Goal: Transaction & Acquisition: Purchase product/service

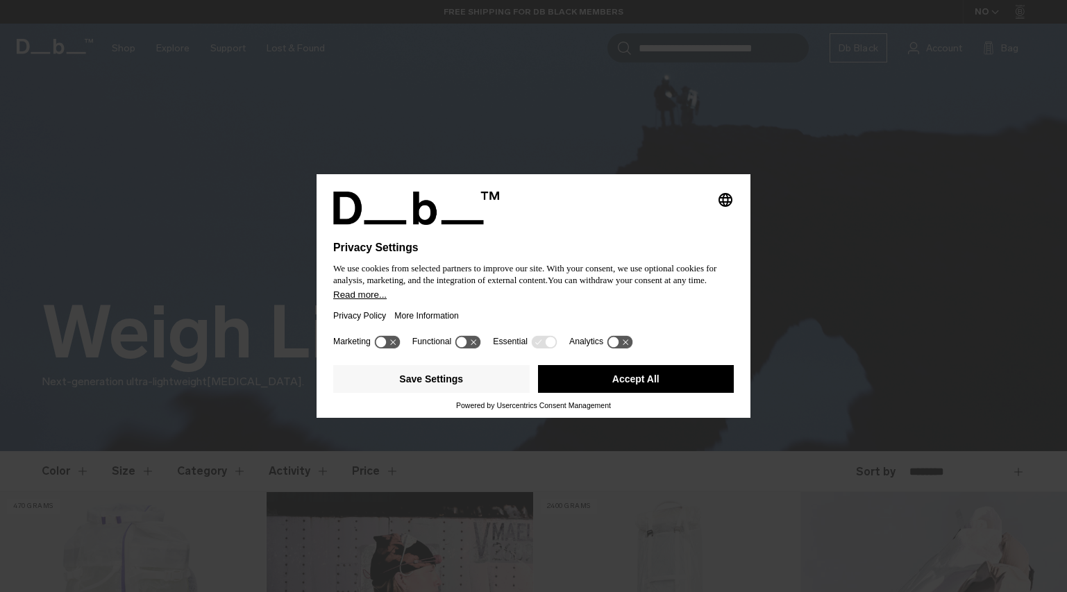
click at [383, 347] on icon at bounding box center [381, 342] width 10 height 10
click at [392, 347] on icon at bounding box center [394, 342] width 10 height 10
click at [485, 382] on button "Save Settings" at bounding box center [431, 379] width 197 height 28
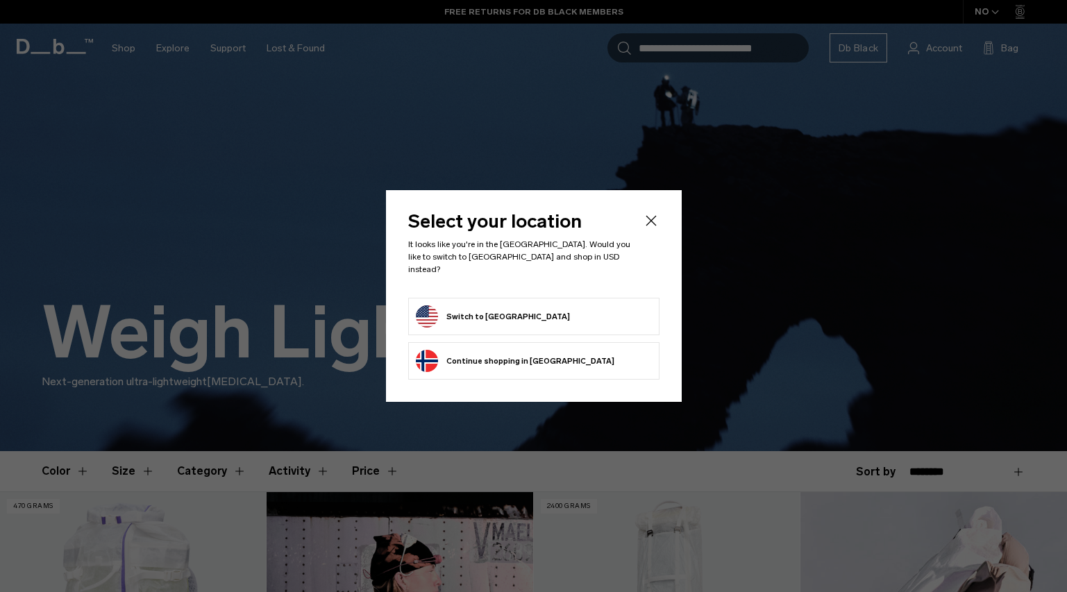
click at [529, 310] on form "Switch to [GEOGRAPHIC_DATA]" at bounding box center [534, 317] width 236 height 22
click at [433, 307] on button "Switch to [GEOGRAPHIC_DATA]" at bounding box center [493, 317] width 154 height 22
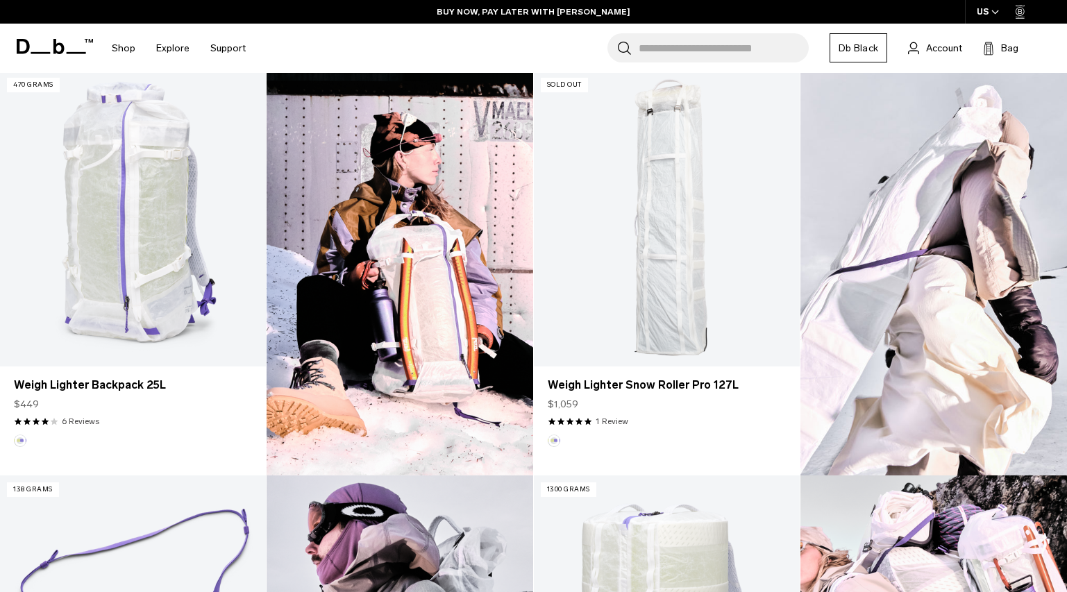
scroll to position [423, 0]
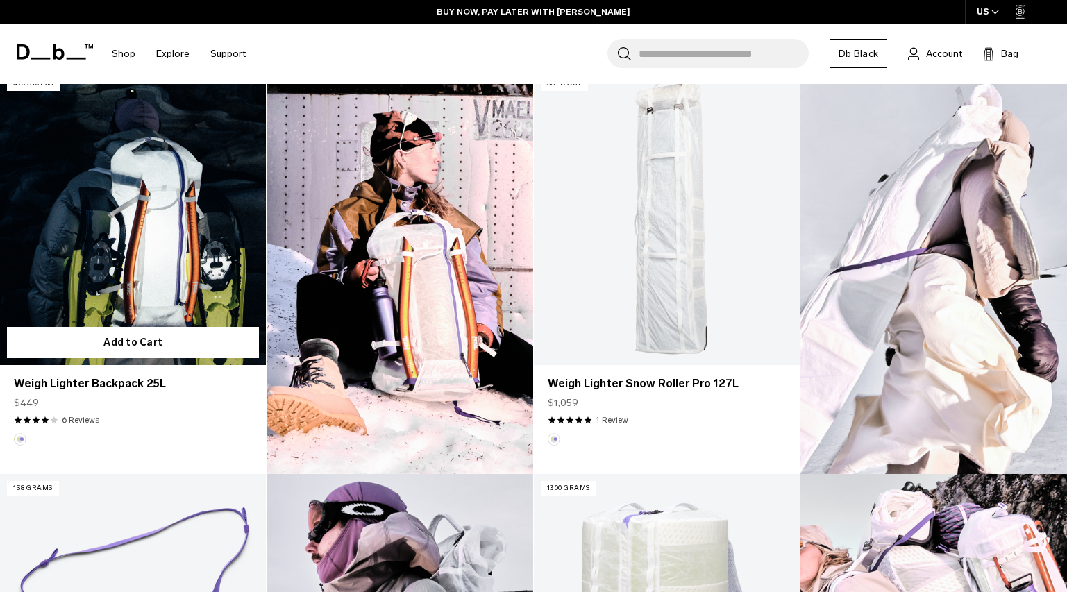
click at [140, 302] on link "Weigh Lighter Backpack 25L" at bounding box center [133, 217] width 266 height 296
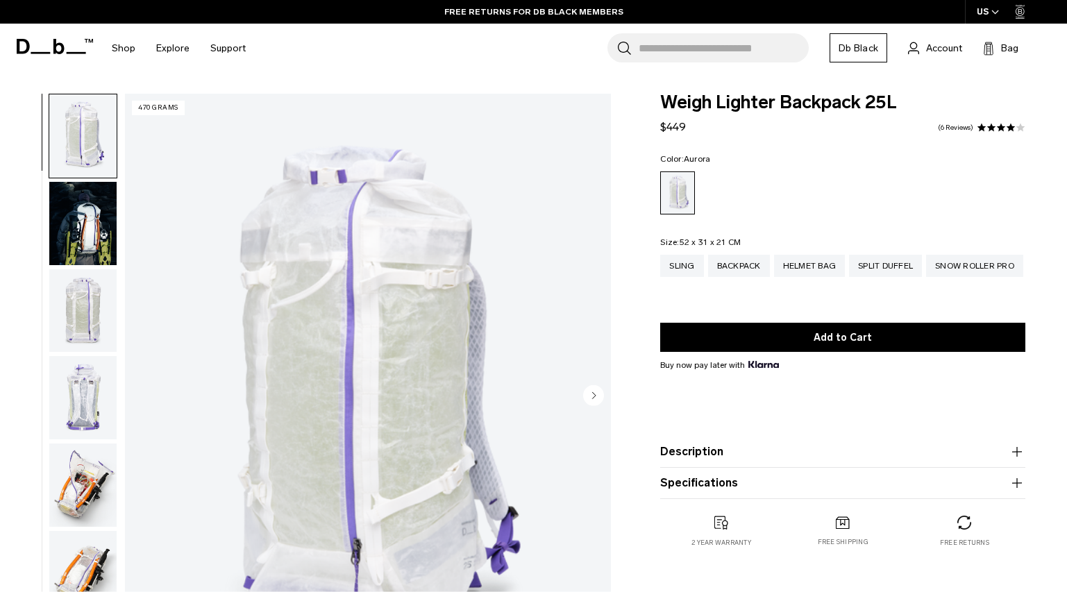
click at [73, 115] on img "button" at bounding box center [82, 135] width 67 height 83
click at [84, 206] on img "button" at bounding box center [82, 223] width 67 height 83
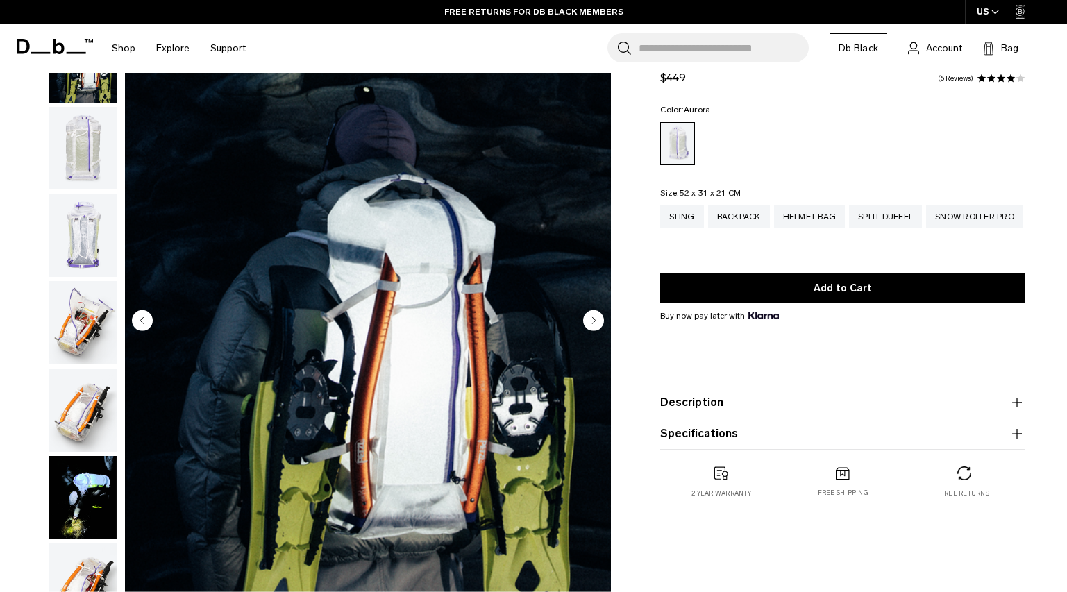
scroll to position [72, 0]
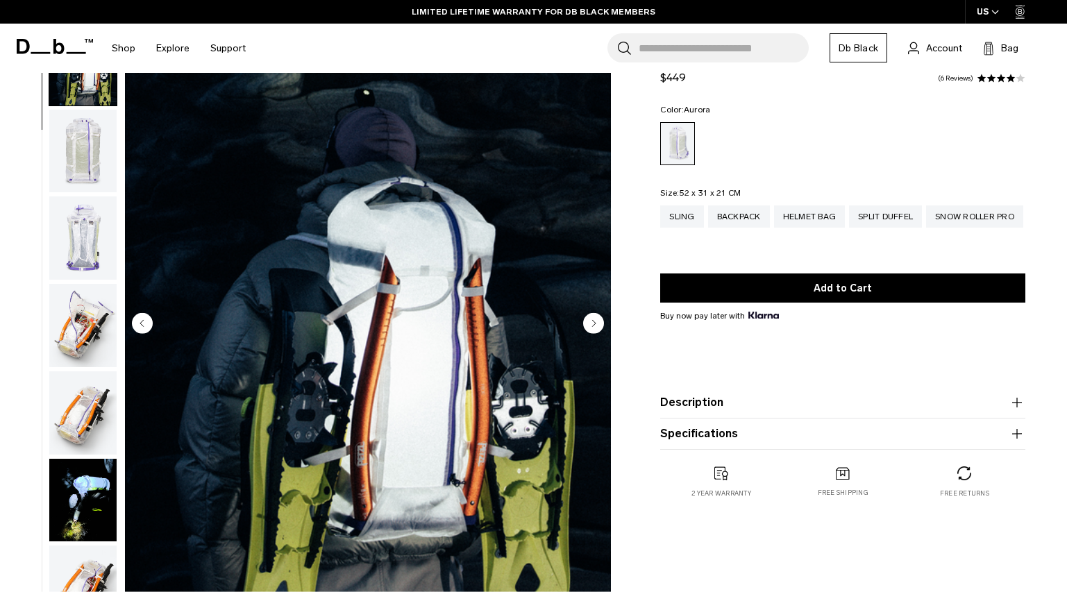
click at [83, 256] on img "button" at bounding box center [82, 238] width 67 height 83
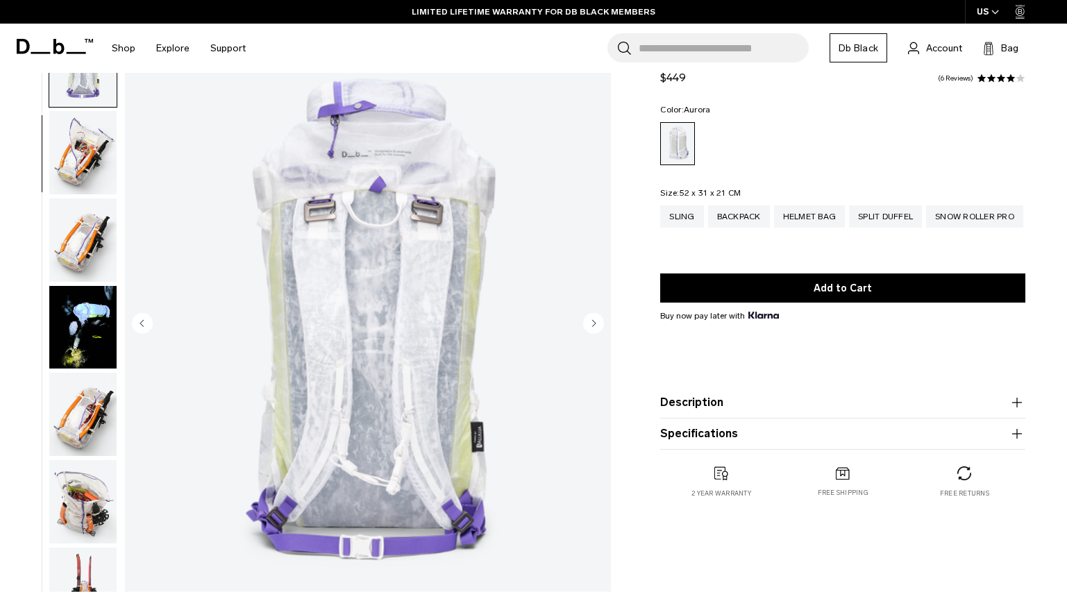
scroll to position [262, 0]
click at [79, 165] on img "button" at bounding box center [82, 151] width 67 height 83
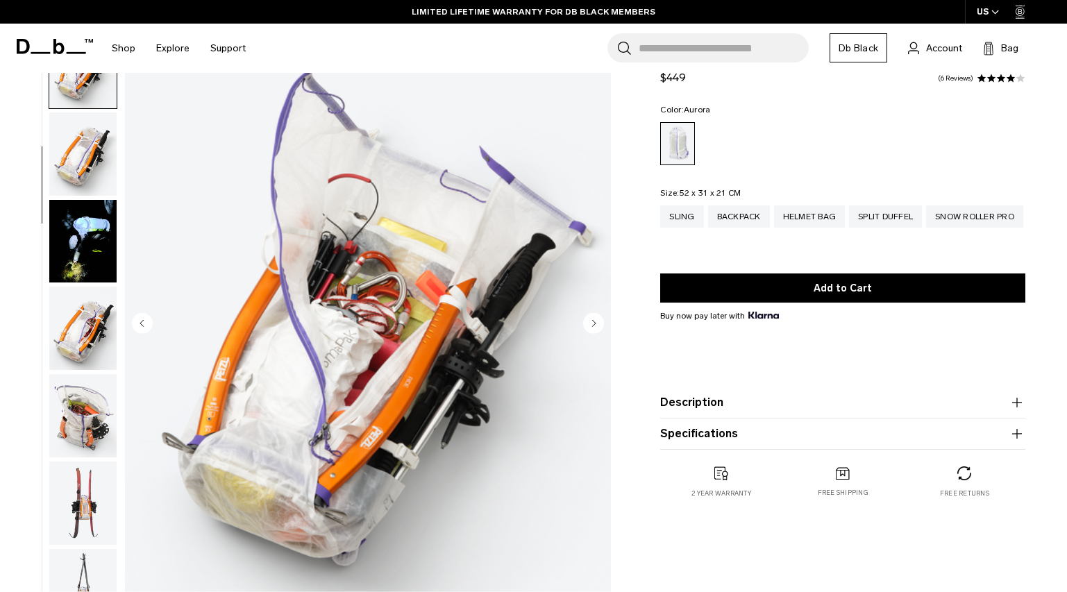
scroll to position [349, 0]
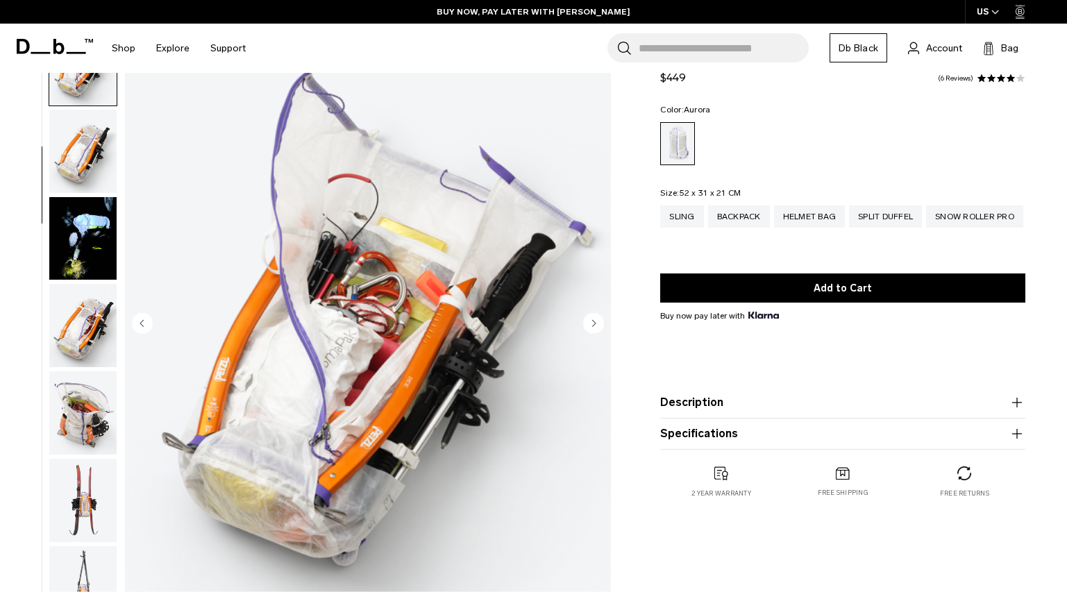
click at [83, 167] on img "button" at bounding box center [82, 151] width 67 height 83
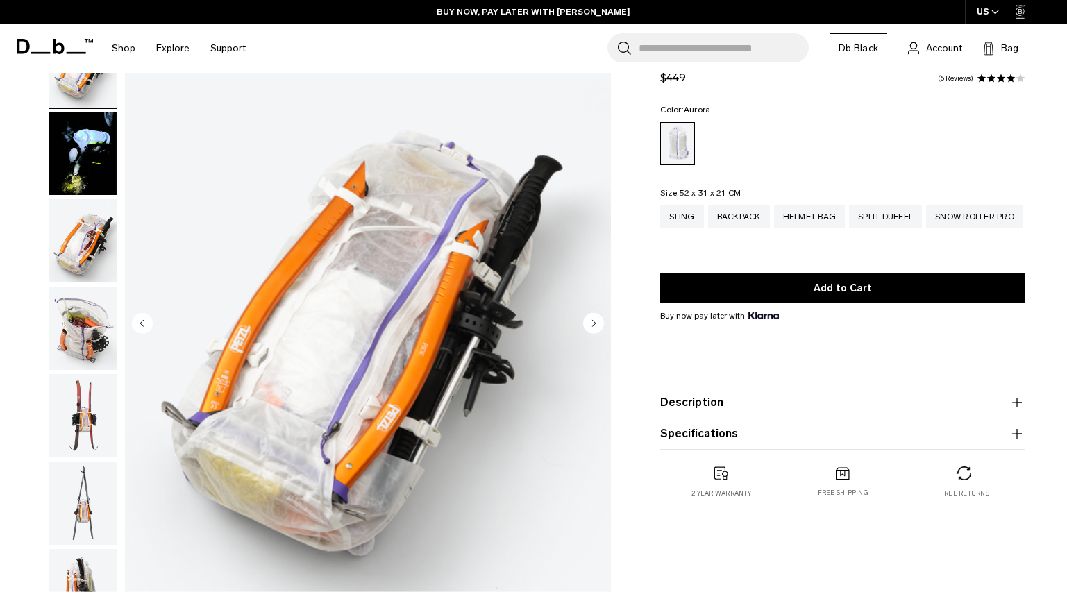
scroll to position [437, 0]
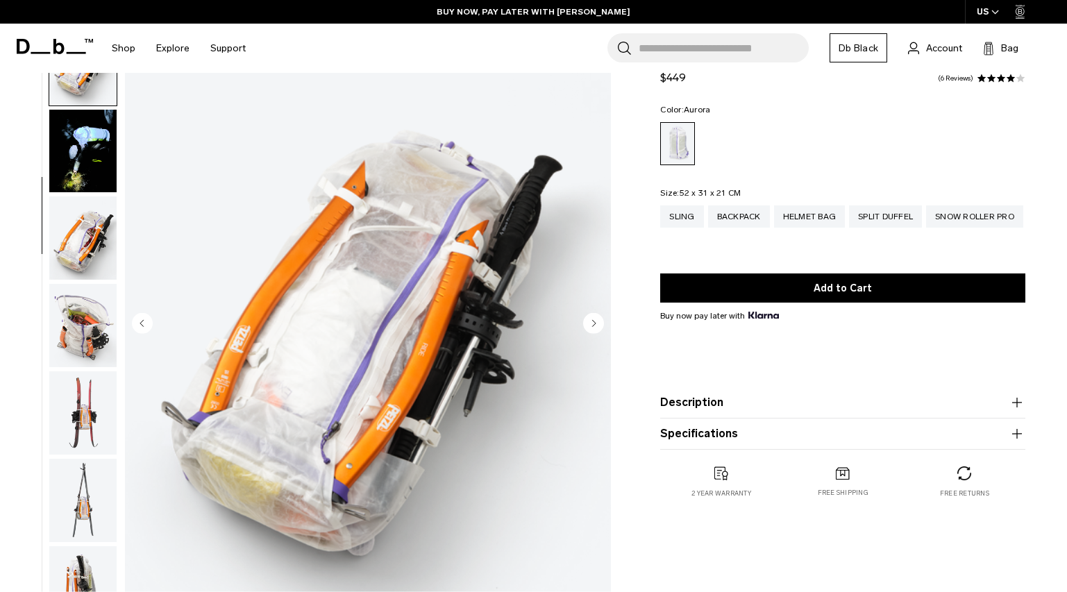
click at [89, 165] on img "button" at bounding box center [82, 151] width 67 height 83
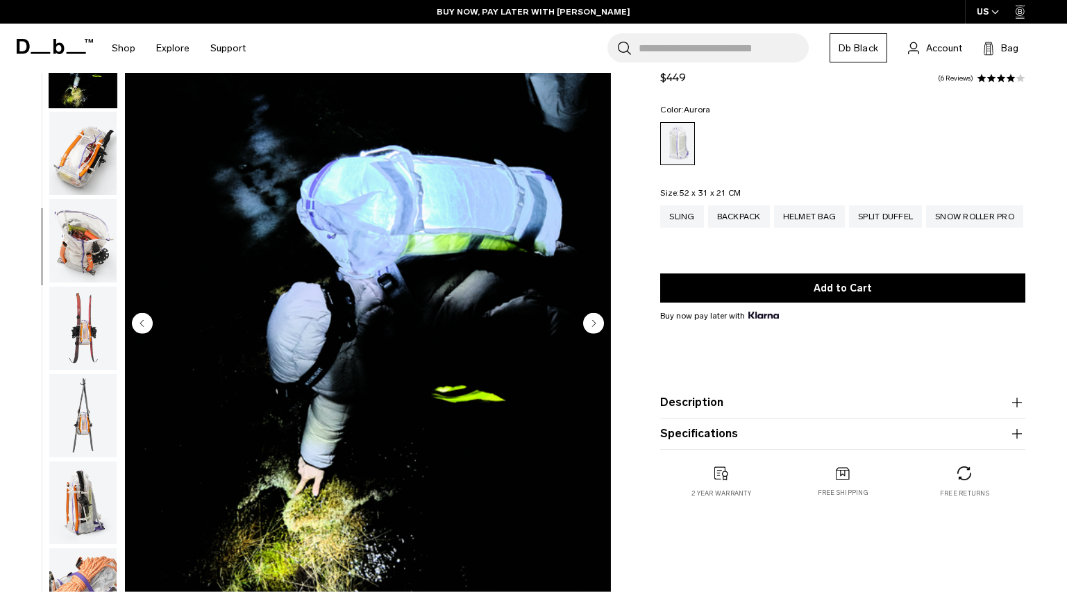
scroll to position [524, 0]
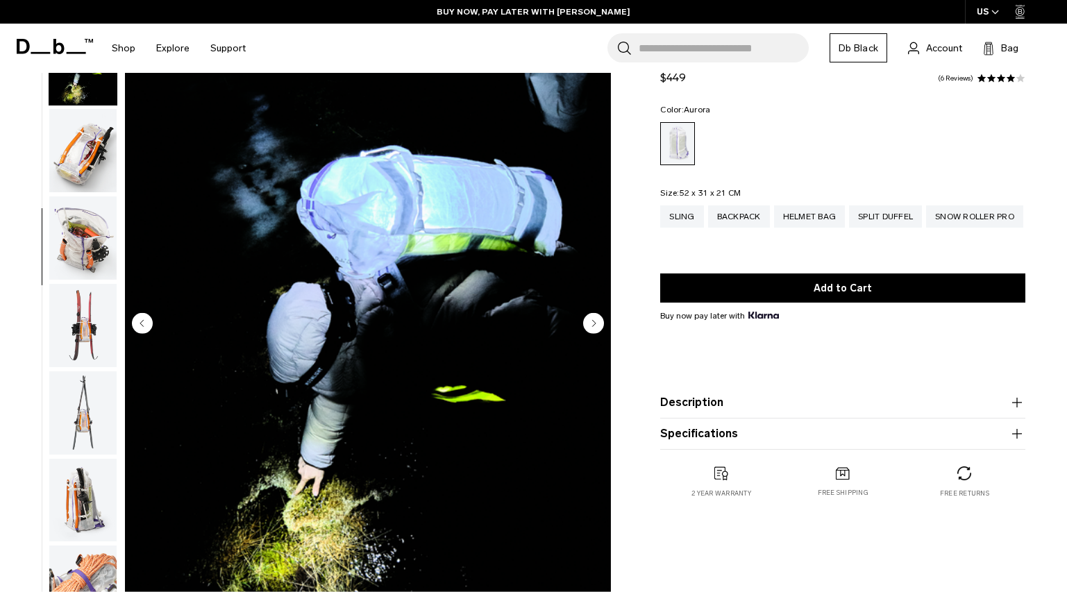
click at [90, 235] on img "button" at bounding box center [82, 238] width 67 height 83
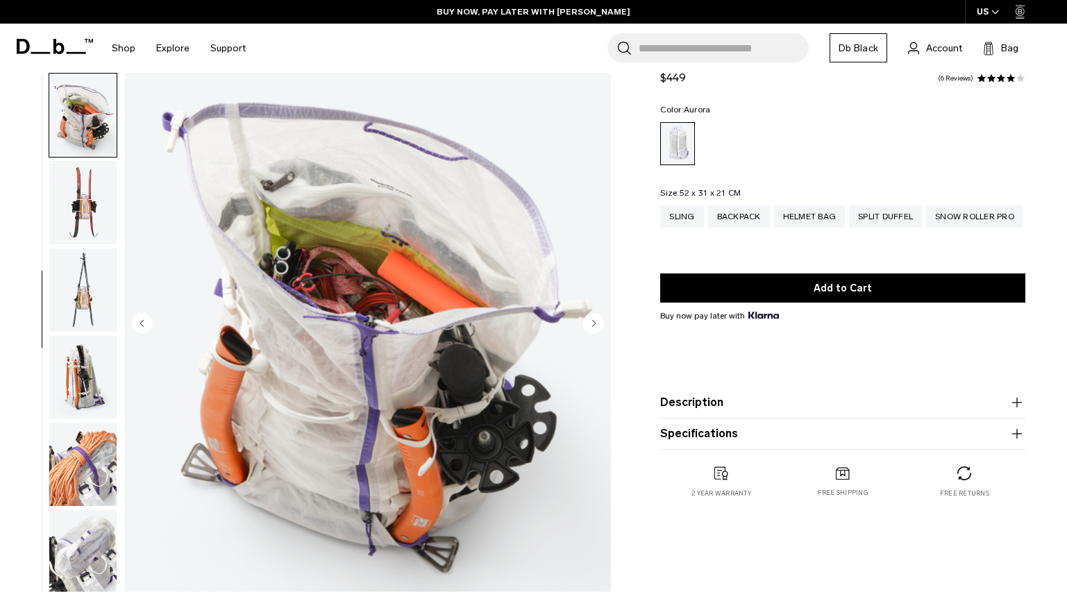
scroll to position [699, 0]
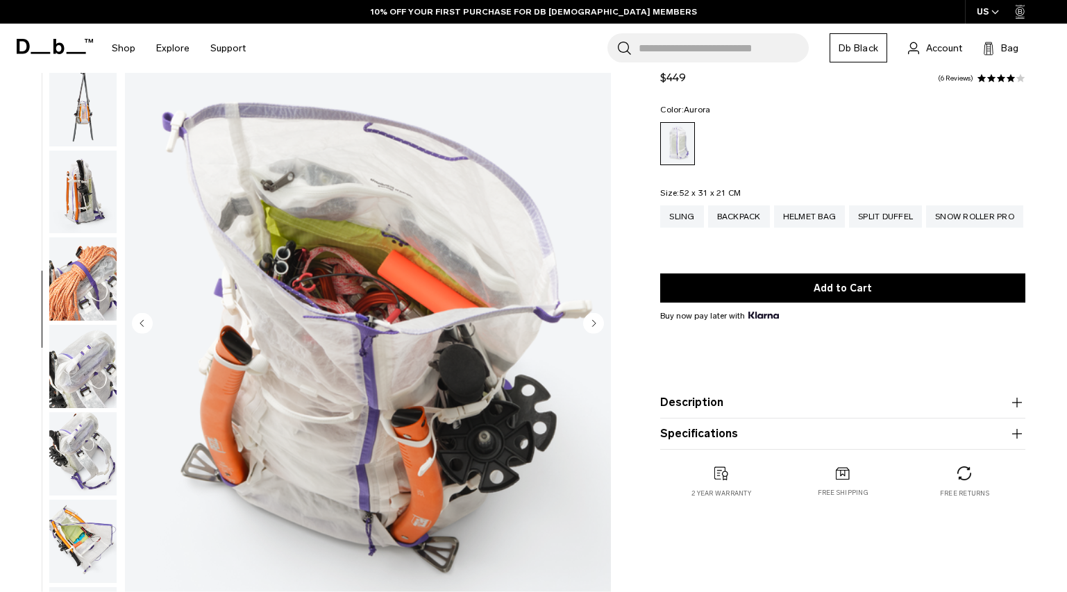
click at [89, 199] on img "button" at bounding box center [82, 192] width 67 height 83
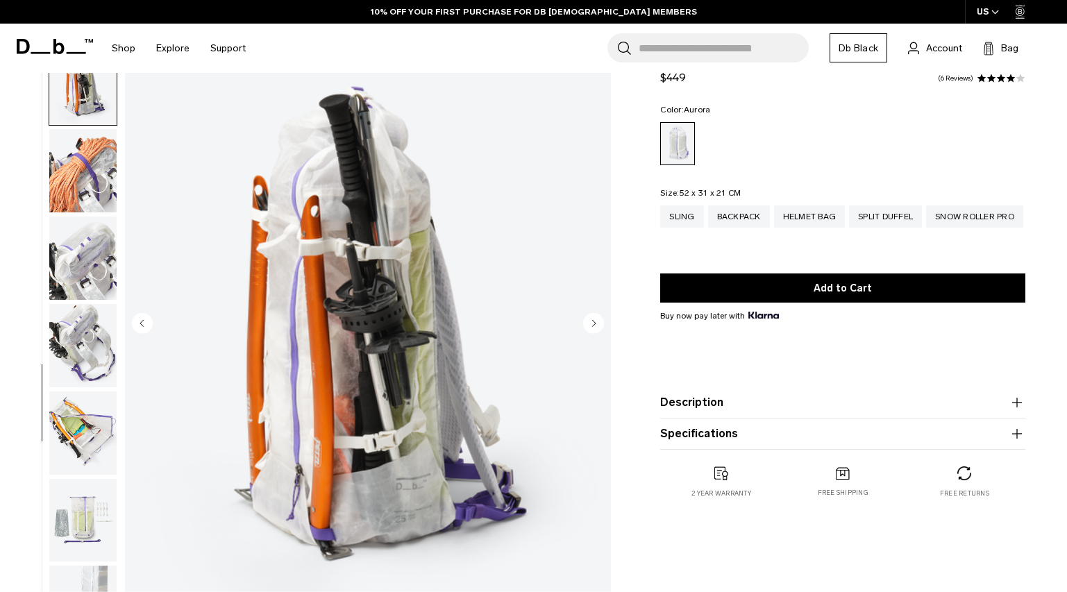
scroll to position [961, 0]
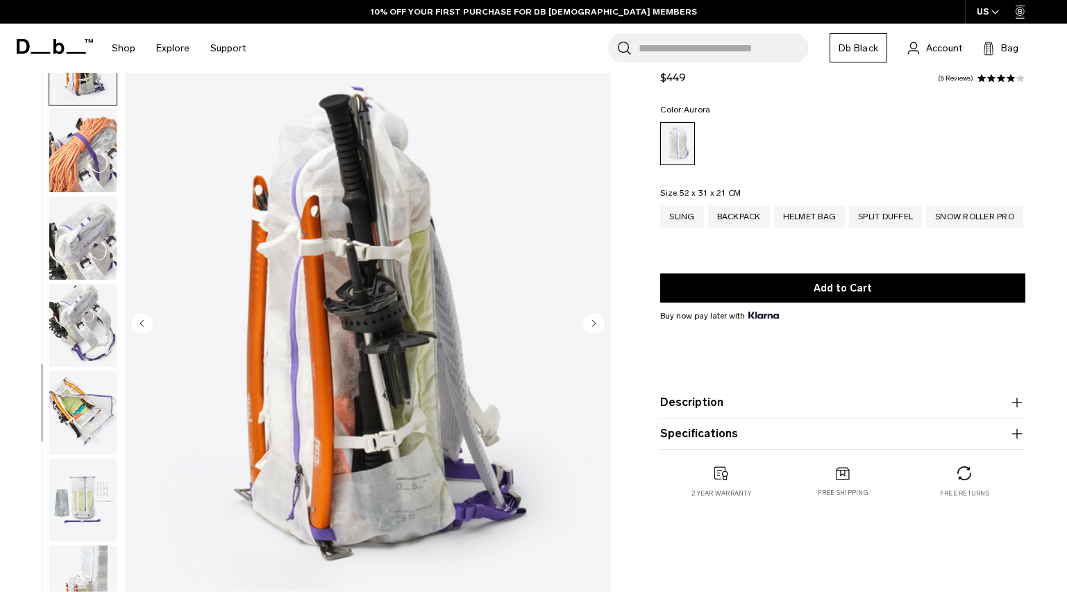
click at [83, 149] on img "button" at bounding box center [82, 150] width 67 height 83
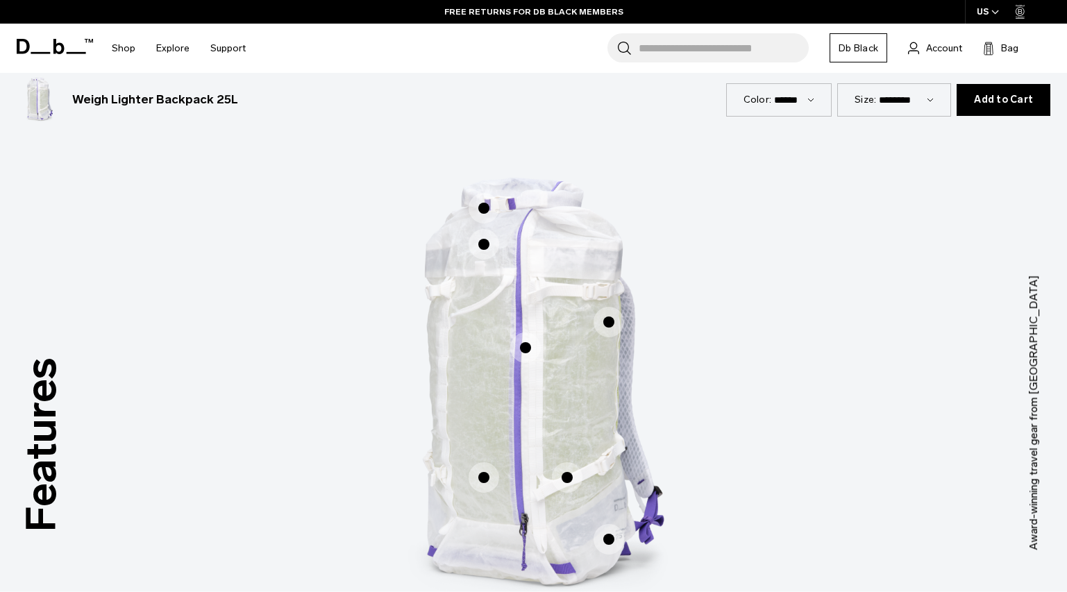
scroll to position [642, 0]
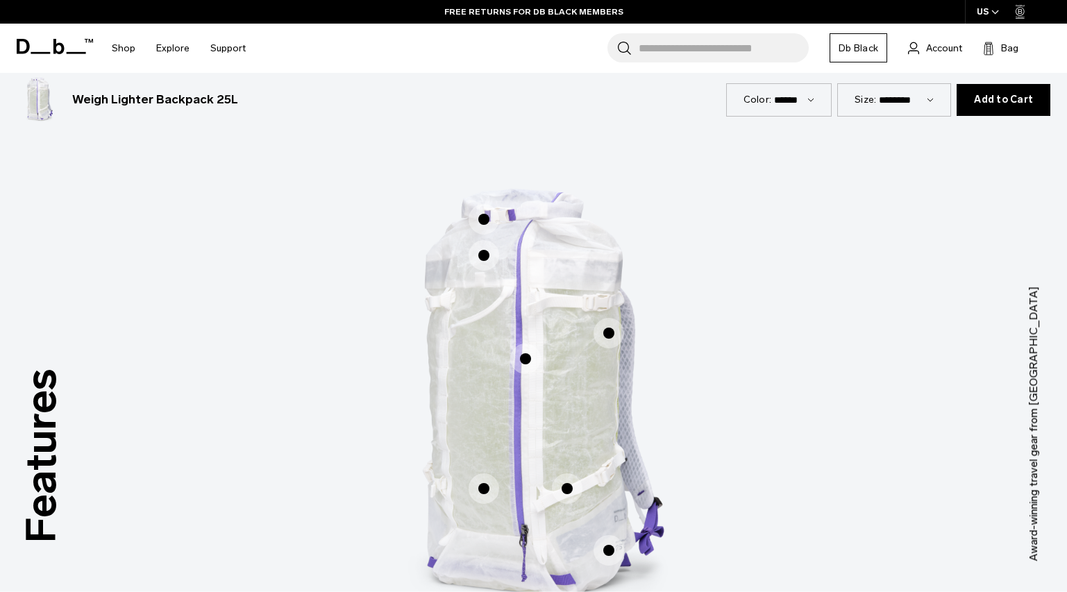
click at [526, 360] on span "1 / 3" at bounding box center [525, 359] width 31 height 31
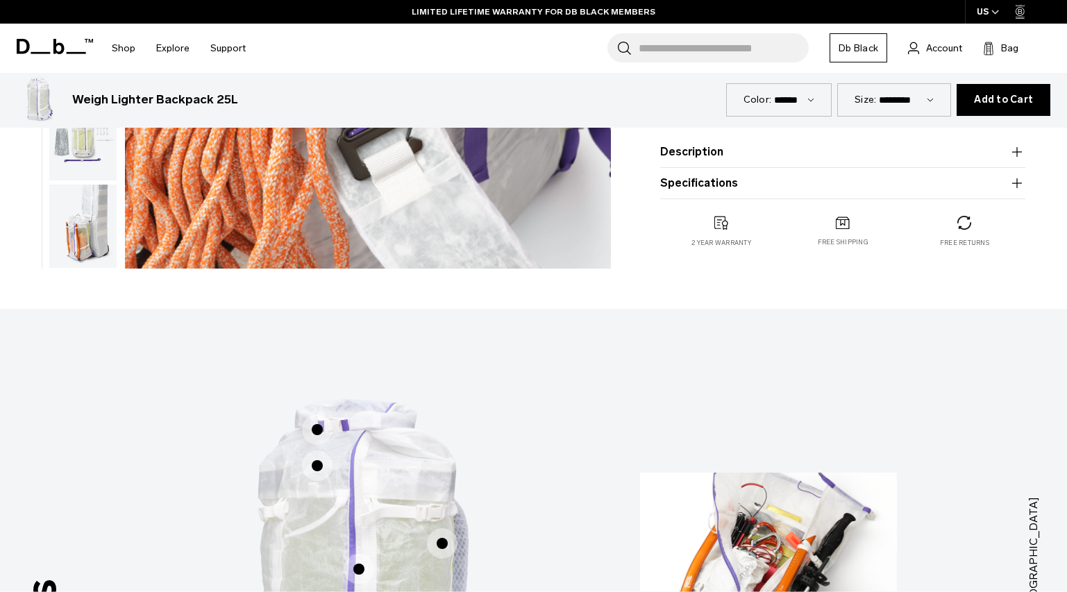
scroll to position [256, 0]
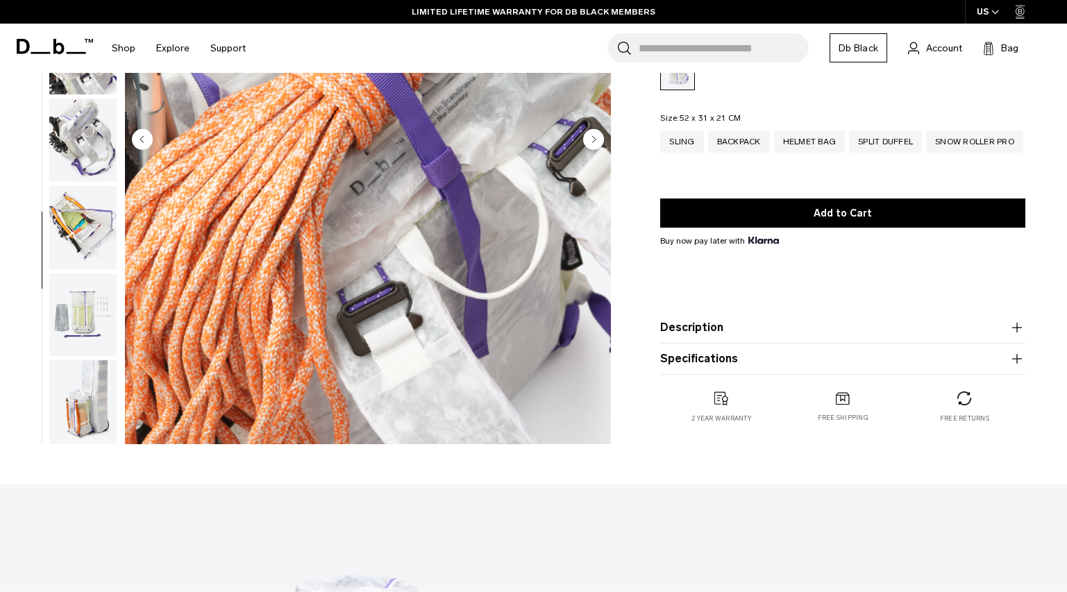
click at [726, 360] on button "Specifications" at bounding box center [842, 359] width 365 height 17
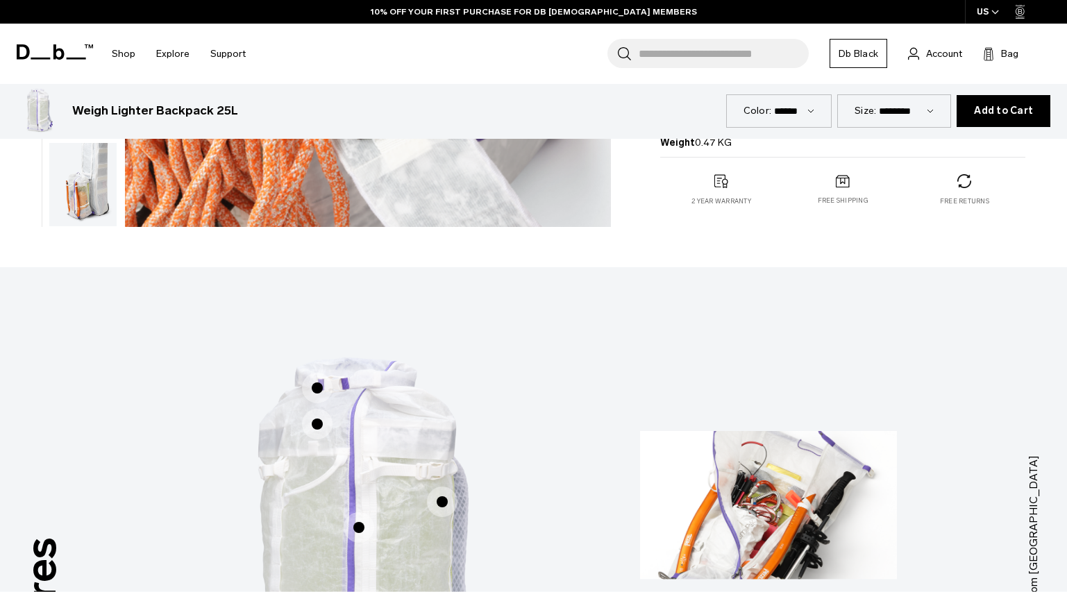
scroll to position [0, 0]
